Goal: Information Seeking & Learning: Learn about a topic

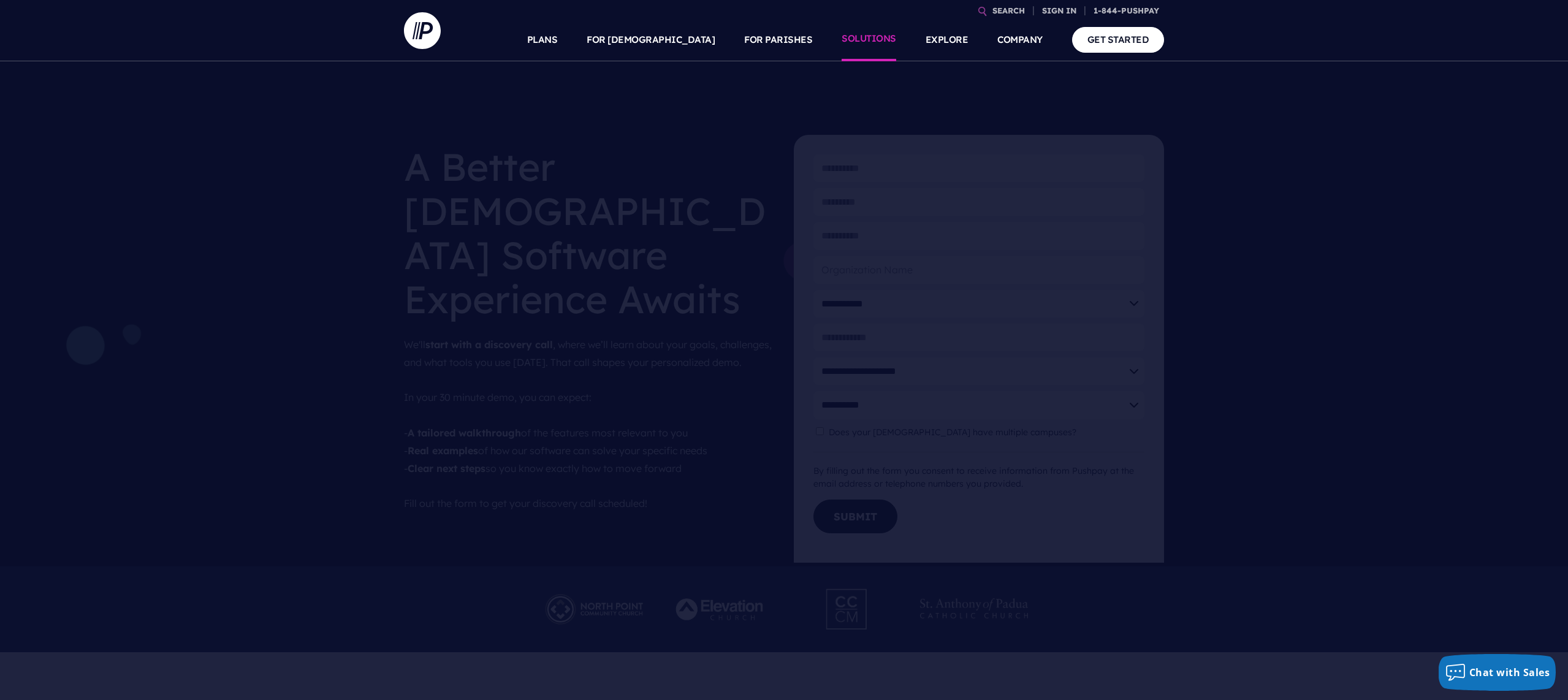
click at [862, 44] on link "SOLUTIONS" at bounding box center [869, 39] width 55 height 43
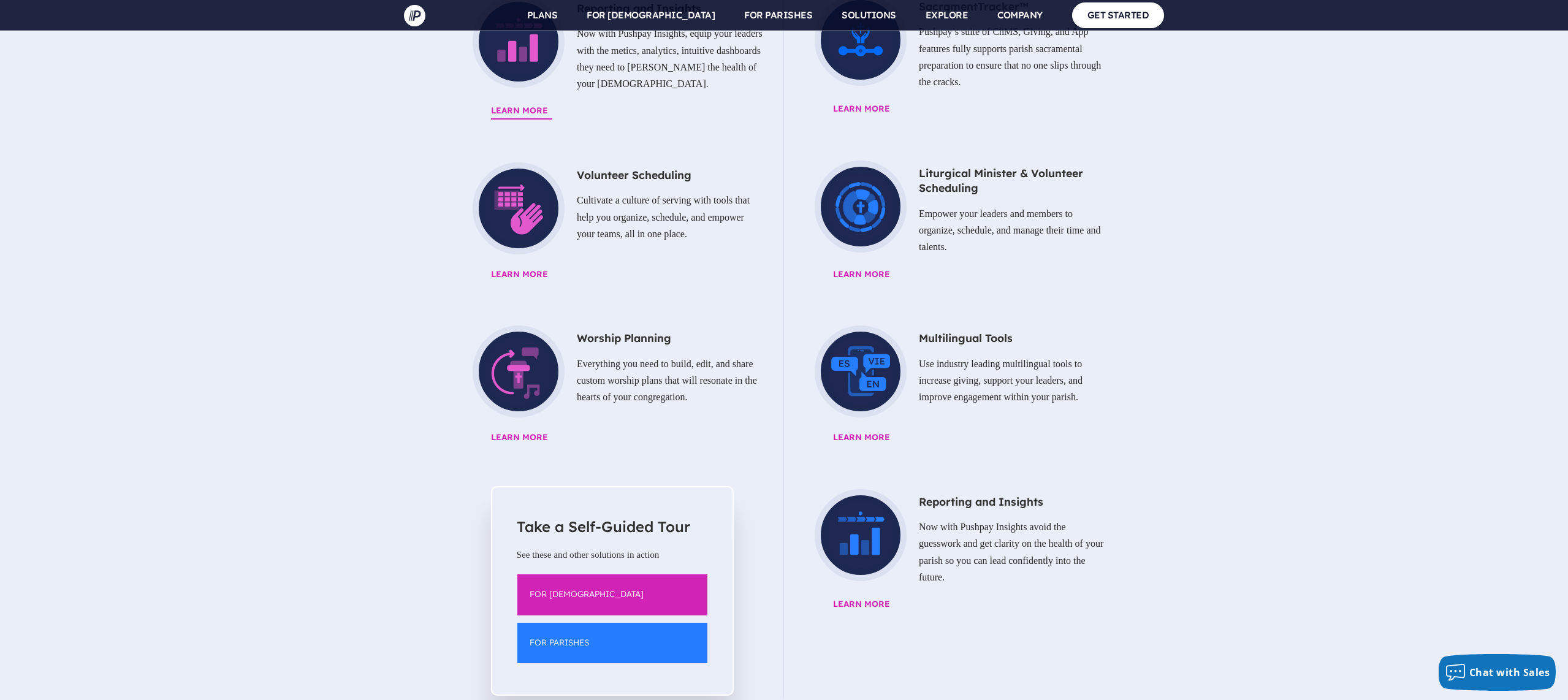
scroll to position [1539, 0]
